Goal: Understand process/instructions: Learn how to perform a task or action

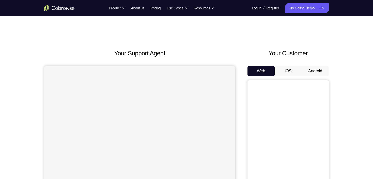
click at [315, 69] on button "Android" at bounding box center [315, 71] width 27 height 10
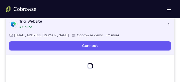
scroll to position [81, 0]
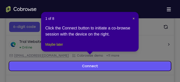
click at [63, 48] on button "Maybe later" at bounding box center [54, 44] width 18 height 6
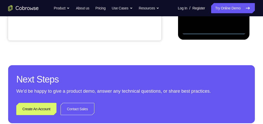
scroll to position [138, 0]
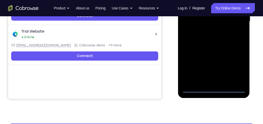
click at [215, 88] on div at bounding box center [213, 21] width 64 height 142
click at [235, 68] on div at bounding box center [213, 21] width 64 height 142
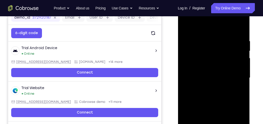
scroll to position [80, 0]
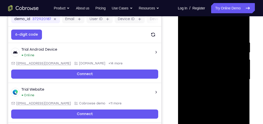
click at [205, 32] on div at bounding box center [213, 79] width 64 height 142
click at [237, 77] on div at bounding box center [213, 79] width 64 height 142
click at [208, 90] on div at bounding box center [213, 79] width 64 height 142
click at [208, 73] on div at bounding box center [213, 79] width 64 height 142
click at [225, 80] on div at bounding box center [213, 79] width 64 height 142
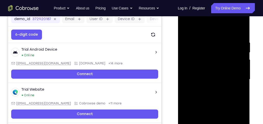
click at [225, 100] on div at bounding box center [213, 79] width 64 height 142
drag, startPoint x: 216, startPoint y: 32, endPoint x: 220, endPoint y: 20, distance: 12.3
click at [218, 22] on div at bounding box center [213, 79] width 64 height 142
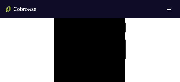
scroll to position [324, 0]
click at [118, 52] on div at bounding box center [90, 29] width 64 height 142
click at [62, 50] on div at bounding box center [90, 29] width 64 height 142
click at [118, 52] on div at bounding box center [90, 29] width 64 height 142
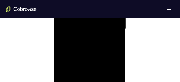
click at [118, 52] on div at bounding box center [90, 29] width 64 height 142
click at [101, 31] on div at bounding box center [90, 69] width 64 height 142
click at [115, 32] on div at bounding box center [90, 80] width 64 height 142
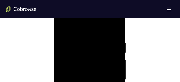
click at [83, 38] on div at bounding box center [90, 80] width 64 height 142
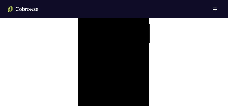
scroll to position [324, 0]
click at [140, 97] on div at bounding box center [114, 39] width 64 height 142
click at [89, 60] on div at bounding box center [114, 64] width 64 height 142
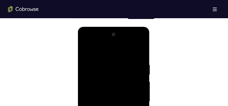
scroll to position [260, 0]
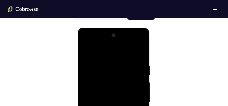
click at [141, 52] on div at bounding box center [114, 103] width 64 height 142
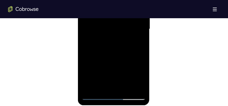
scroll to position [362, 0]
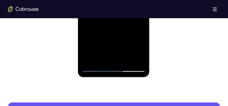
click at [127, 61] on div at bounding box center [114, 1] width 64 height 142
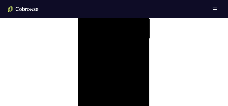
scroll to position [324, 0]
click at [114, 65] on div at bounding box center [114, 39] width 64 height 142
click at [116, 32] on div at bounding box center [114, 39] width 64 height 142
click at [108, 83] on div at bounding box center [114, 77] width 64 height 142
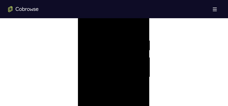
scroll to position [273, 0]
click at [84, 38] on div at bounding box center [114, 90] width 64 height 142
click at [105, 26] on div at bounding box center [114, 64] width 64 height 142
click at [139, 52] on div at bounding box center [114, 64] width 64 height 142
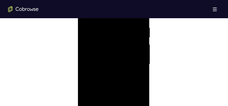
click at [142, 37] on div at bounding box center [114, 64] width 64 height 142
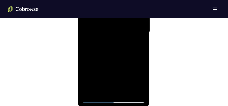
scroll to position [337, 0]
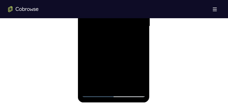
click at [117, 75] on div at bounding box center [114, 26] width 64 height 142
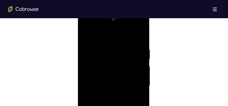
scroll to position [273, 0]
click at [116, 31] on div at bounding box center [114, 90] width 64 height 142
click at [135, 39] on div at bounding box center [114, 90] width 64 height 142
click at [90, 51] on div at bounding box center [114, 90] width 64 height 142
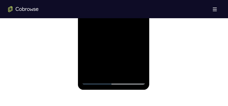
click at [125, 73] on div at bounding box center [114, 14] width 64 height 142
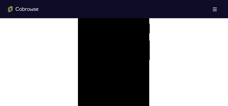
scroll to position [298, 0]
drag, startPoint x: 113, startPoint y: 91, endPoint x: 114, endPoint y: 81, distance: 10.2
click at [114, 81] on div at bounding box center [114, 64] width 64 height 142
click at [115, 75] on div at bounding box center [114, 64] width 64 height 142
click at [141, 37] on div at bounding box center [114, 64] width 64 height 142
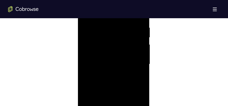
click at [108, 89] on div at bounding box center [114, 64] width 64 height 142
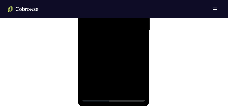
scroll to position [337, 0]
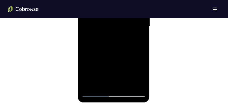
click at [109, 82] on div at bounding box center [114, 26] width 64 height 142
click at [111, 47] on div at bounding box center [114, 26] width 64 height 142
click at [138, 40] on div at bounding box center [114, 26] width 64 height 142
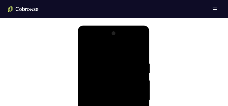
scroll to position [260, 0]
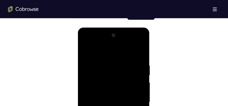
click at [86, 53] on div at bounding box center [114, 103] width 64 height 142
click at [104, 63] on div at bounding box center [114, 103] width 64 height 142
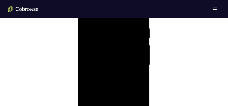
scroll to position [298, 0]
click at [137, 63] on div at bounding box center [114, 64] width 64 height 142
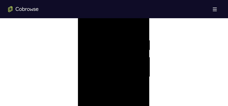
click at [138, 55] on div at bounding box center [114, 77] width 64 height 142
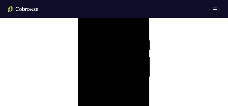
click at [138, 55] on div at bounding box center [114, 77] width 64 height 142
click at [95, 58] on div at bounding box center [114, 77] width 64 height 142
click at [92, 60] on div at bounding box center [114, 77] width 64 height 142
click at [92, 62] on div at bounding box center [114, 77] width 64 height 142
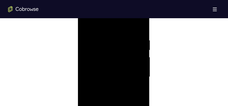
click at [141, 51] on div at bounding box center [114, 77] width 64 height 142
click at [140, 51] on div at bounding box center [114, 77] width 64 height 142
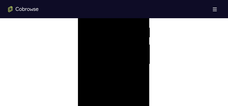
click at [135, 62] on div at bounding box center [114, 64] width 64 height 142
click at [135, 63] on div at bounding box center [114, 64] width 64 height 142
drag, startPoint x: 134, startPoint y: 82, endPoint x: 78, endPoint y: 66, distance: 58.7
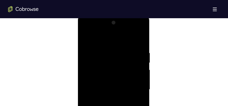
click at [78, 66] on div at bounding box center [114, 90] width 72 height 151
click at [137, 53] on div at bounding box center [114, 90] width 64 height 142
click at [136, 56] on div at bounding box center [114, 39] width 64 height 142
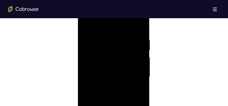
click at [137, 55] on div at bounding box center [114, 77] width 64 height 142
click at [90, 71] on div at bounding box center [114, 77] width 64 height 142
click at [141, 61] on div at bounding box center [114, 52] width 64 height 142
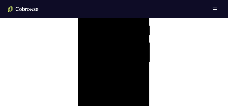
scroll to position [286, 0]
click at [140, 61] on div at bounding box center [114, 77] width 64 height 142
click at [139, 61] on div at bounding box center [114, 77] width 64 height 142
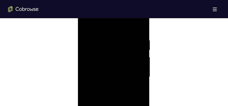
click at [139, 61] on div at bounding box center [114, 77] width 64 height 142
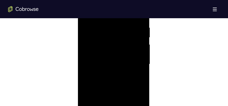
click at [139, 61] on div at bounding box center [114, 64] width 64 height 142
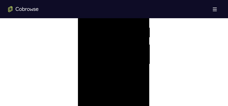
click at [139, 61] on div at bounding box center [114, 64] width 64 height 142
click at [139, 61] on div at bounding box center [114, 77] width 64 height 142
click at [139, 29] on div at bounding box center [114, 77] width 64 height 142
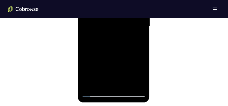
scroll to position [298, 0]
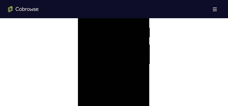
drag, startPoint x: 122, startPoint y: 44, endPoint x: 122, endPoint y: 93, distance: 49.3
click at [122, 93] on div at bounding box center [114, 64] width 64 height 142
drag, startPoint x: 135, startPoint y: 40, endPoint x: 107, endPoint y: 40, distance: 28.2
click at [107, 40] on div at bounding box center [114, 77] width 64 height 142
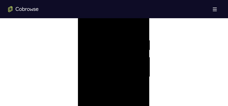
drag, startPoint x: 133, startPoint y: 38, endPoint x: 98, endPoint y: 38, distance: 35.6
click at [98, 38] on div at bounding box center [114, 77] width 64 height 142
drag, startPoint x: 134, startPoint y: 38, endPoint x: 98, endPoint y: 38, distance: 36.6
click at [98, 38] on div at bounding box center [114, 77] width 64 height 142
drag, startPoint x: 140, startPoint y: 41, endPoint x: 103, endPoint y: 49, distance: 38.2
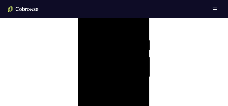
click at [102, 43] on div at bounding box center [114, 77] width 64 height 142
drag, startPoint x: 120, startPoint y: 83, endPoint x: 126, endPoint y: 31, distance: 51.8
click at [125, 34] on div at bounding box center [114, 77] width 64 height 142
drag, startPoint x: 118, startPoint y: 80, endPoint x: 125, endPoint y: 30, distance: 50.0
click at [125, 31] on div at bounding box center [114, 77] width 64 height 142
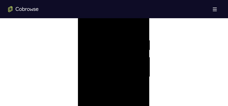
drag, startPoint x: 117, startPoint y: 76, endPoint x: 124, endPoint y: 38, distance: 38.9
click at [124, 38] on div at bounding box center [114, 77] width 64 height 142
click at [142, 63] on div at bounding box center [114, 77] width 64 height 142
drag, startPoint x: 125, startPoint y: 88, endPoint x: 127, endPoint y: 32, distance: 56.7
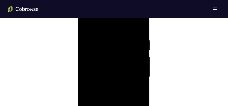
click at [127, 32] on div at bounding box center [114, 77] width 64 height 142
drag, startPoint x: 122, startPoint y: 70, endPoint x: 123, endPoint y: 33, distance: 36.9
click at [123, 33] on div at bounding box center [114, 77] width 64 height 142
drag, startPoint x: 127, startPoint y: 70, endPoint x: 127, endPoint y: 43, distance: 26.7
click at [127, 43] on div at bounding box center [114, 77] width 64 height 142
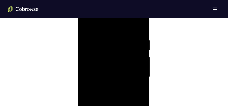
drag, startPoint x: 128, startPoint y: 87, endPoint x: 128, endPoint y: 45, distance: 42.2
click at [128, 45] on div at bounding box center [114, 77] width 64 height 142
drag, startPoint x: 123, startPoint y: 92, endPoint x: 123, endPoint y: 44, distance: 47.8
click at [123, 44] on div at bounding box center [114, 77] width 64 height 142
drag, startPoint x: 120, startPoint y: 84, endPoint x: 124, endPoint y: 32, distance: 52.2
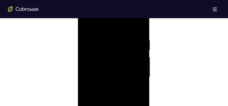
click at [124, 32] on div at bounding box center [114, 77] width 64 height 142
drag, startPoint x: 121, startPoint y: 80, endPoint x: 122, endPoint y: 37, distance: 42.5
click at [122, 38] on div at bounding box center [114, 77] width 64 height 142
drag, startPoint x: 119, startPoint y: 86, endPoint x: 121, endPoint y: 46, distance: 39.7
click at [121, 46] on div at bounding box center [114, 77] width 64 height 142
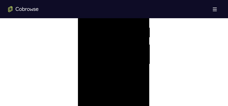
scroll to position [273, 0]
click at [142, 56] on div at bounding box center [114, 90] width 64 height 142
drag, startPoint x: 117, startPoint y: 51, endPoint x: 117, endPoint y: 62, distance: 11.0
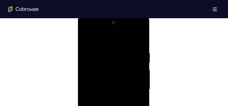
click at [117, 62] on div at bounding box center [114, 90] width 64 height 142
drag, startPoint x: 130, startPoint y: 86, endPoint x: 133, endPoint y: 38, distance: 48.1
click at [133, 38] on div at bounding box center [114, 90] width 64 height 142
drag, startPoint x: 128, startPoint y: 82, endPoint x: 131, endPoint y: 37, distance: 44.8
click at [131, 37] on div at bounding box center [114, 90] width 64 height 142
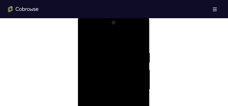
scroll to position [286, 0]
drag, startPoint x: 124, startPoint y: 78, endPoint x: 125, endPoint y: 38, distance: 39.9
click at [125, 38] on div at bounding box center [114, 77] width 64 height 142
drag, startPoint x: 128, startPoint y: 59, endPoint x: 130, endPoint y: 37, distance: 22.7
click at [130, 37] on div at bounding box center [114, 77] width 64 height 142
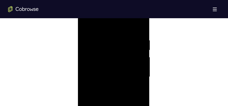
click at [142, 80] on div at bounding box center [114, 77] width 64 height 142
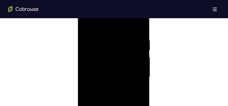
drag, startPoint x: 136, startPoint y: 80, endPoint x: 135, endPoint y: 39, distance: 40.2
click at [135, 40] on div at bounding box center [114, 77] width 64 height 142
drag, startPoint x: 131, startPoint y: 77, endPoint x: 132, endPoint y: 36, distance: 41.2
click at [132, 36] on div at bounding box center [114, 77] width 64 height 142
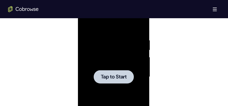
drag, startPoint x: 124, startPoint y: 85, endPoint x: 126, endPoint y: 48, distance: 36.4
click at [128, 2] on div "Tap to Start" at bounding box center [114, 2] width 72 height 0
